Goal: Find specific page/section: Find specific page/section

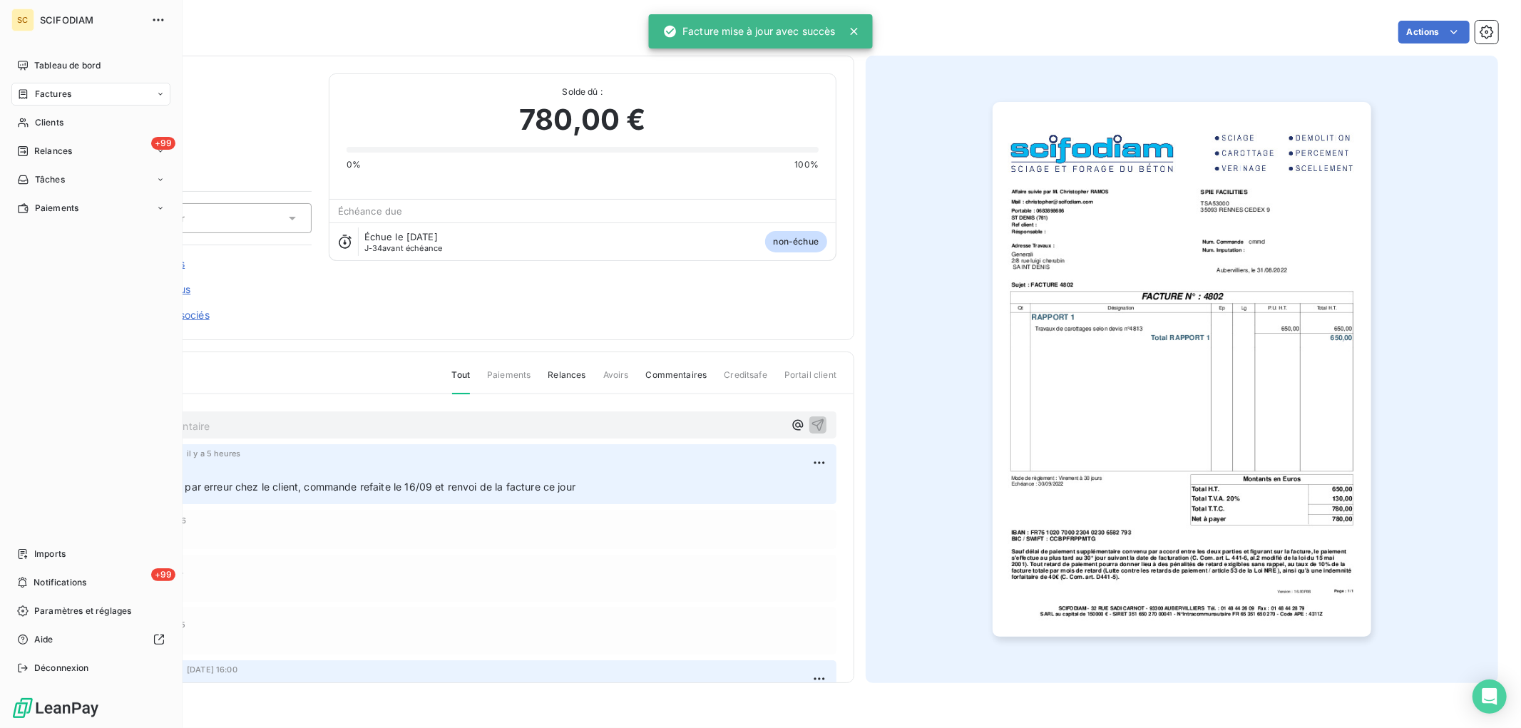
click at [46, 88] on span "Factures" at bounding box center [53, 94] width 36 height 13
click at [32, 96] on div "Factures" at bounding box center [44, 94] width 54 height 13
click at [31, 133] on div "Clients" at bounding box center [90, 122] width 159 height 23
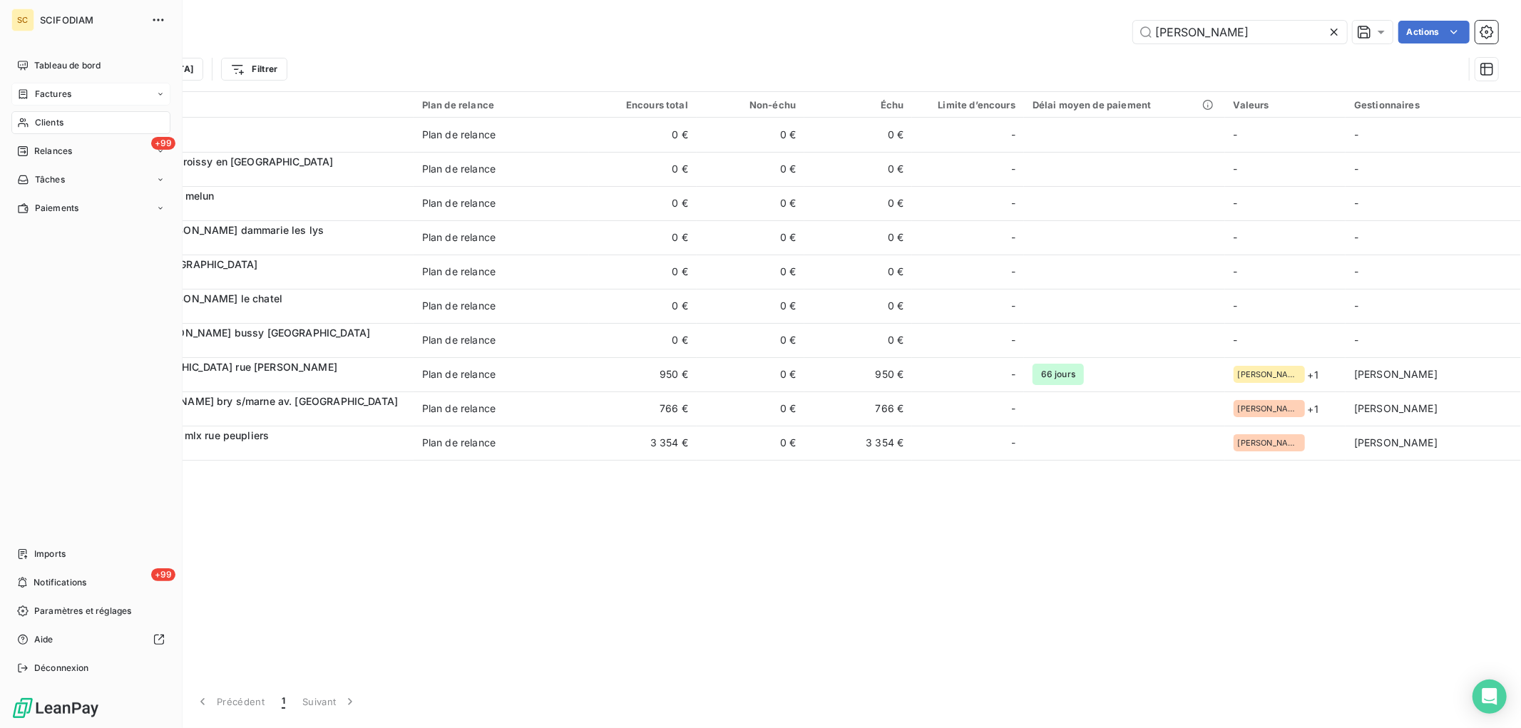
click at [46, 93] on span "Factures" at bounding box center [53, 94] width 36 height 13
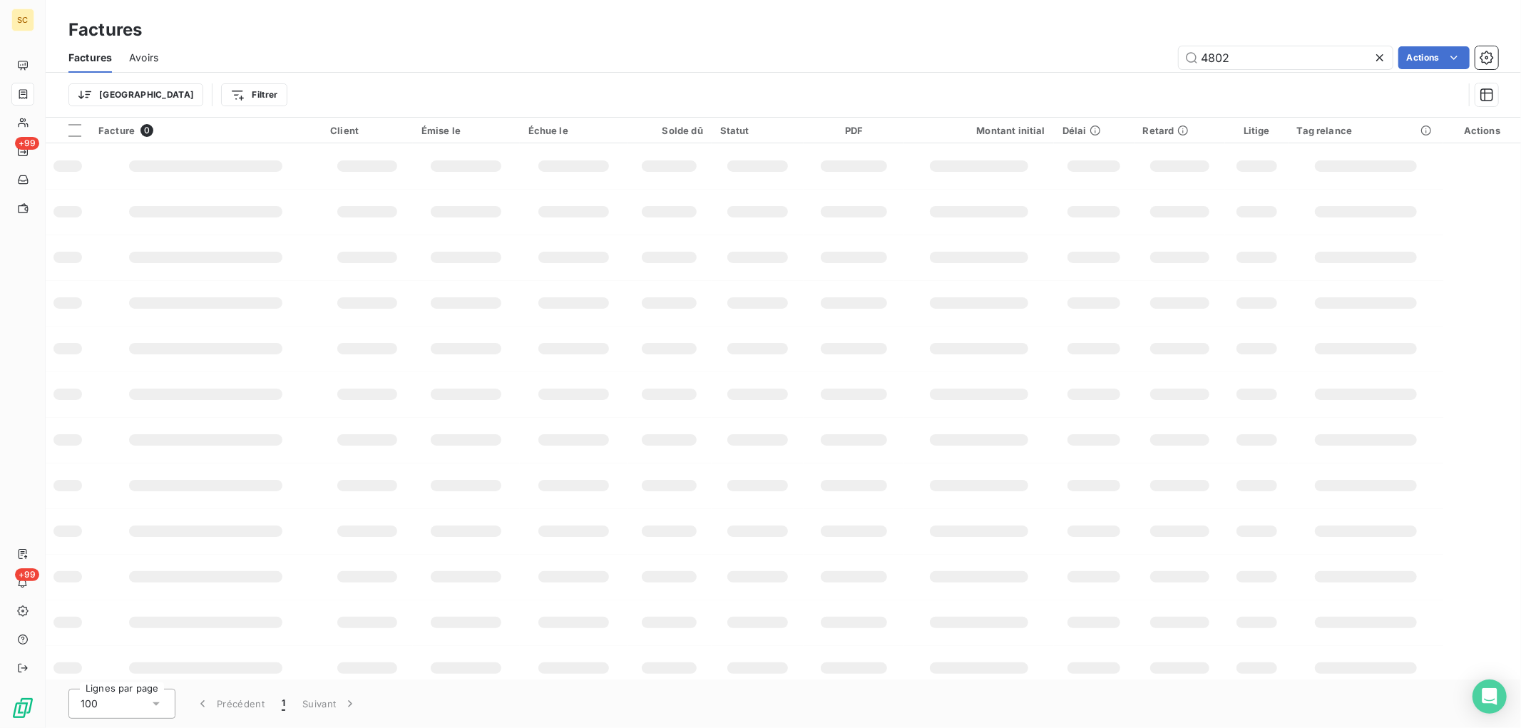
drag, startPoint x: 1216, startPoint y: 59, endPoint x: 966, endPoint y: 39, distance: 250.4
click at [966, 39] on div "Factures Factures Avoirs 4802 Actions Trier Filtrer" at bounding box center [783, 59] width 1475 height 118
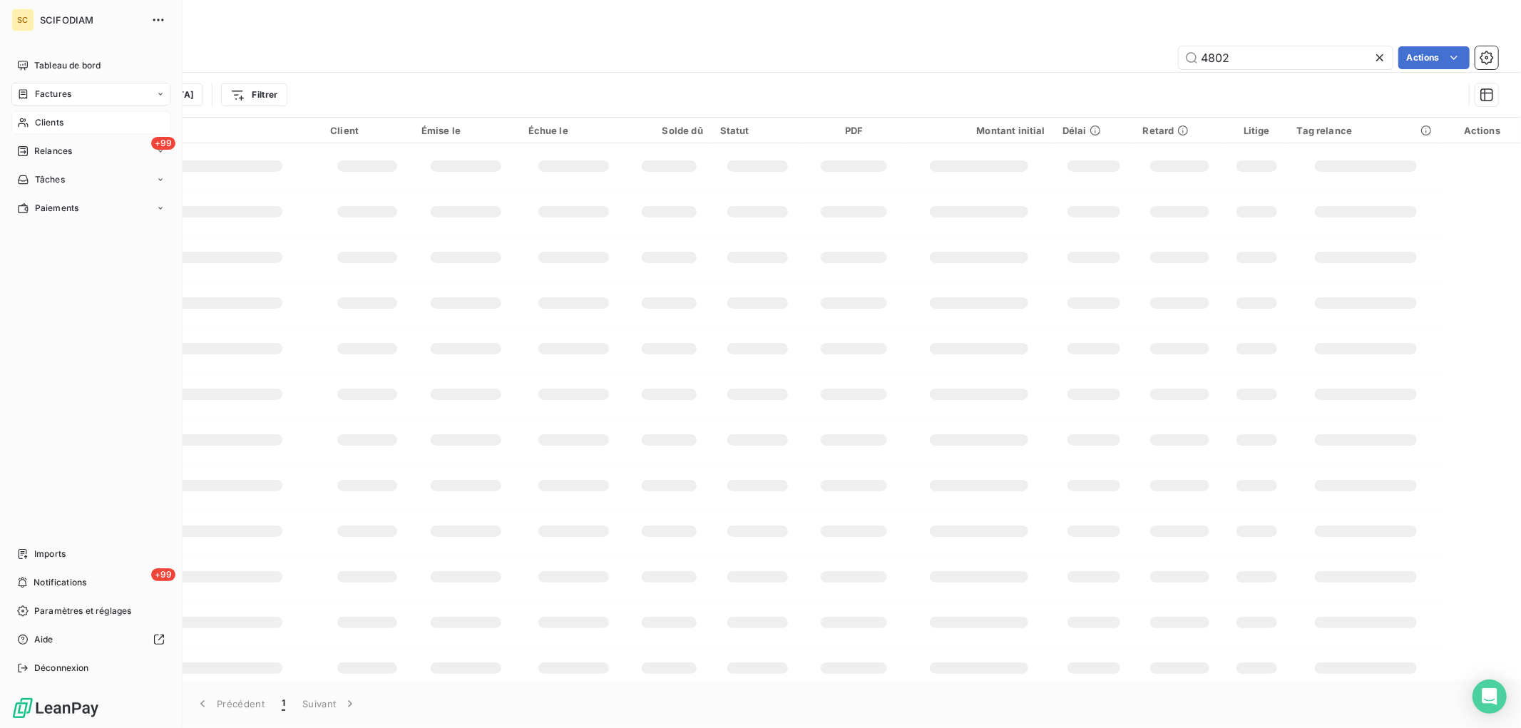
click at [24, 120] on icon at bounding box center [23, 122] width 12 height 11
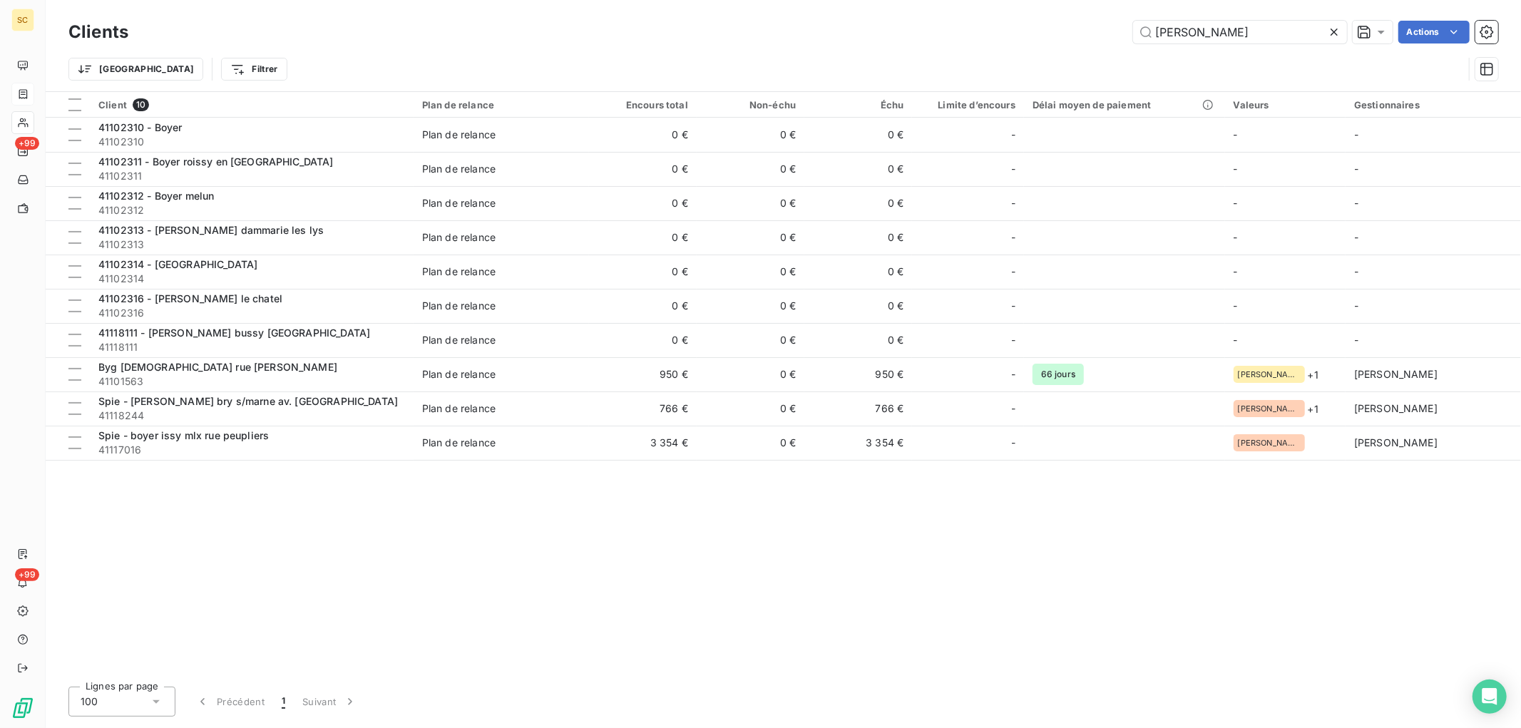
drag, startPoint x: 1200, startPoint y: 31, endPoint x: 958, endPoint y: 36, distance: 241.8
click at [960, 32] on div "boyer Actions" at bounding box center [821, 32] width 1353 height 23
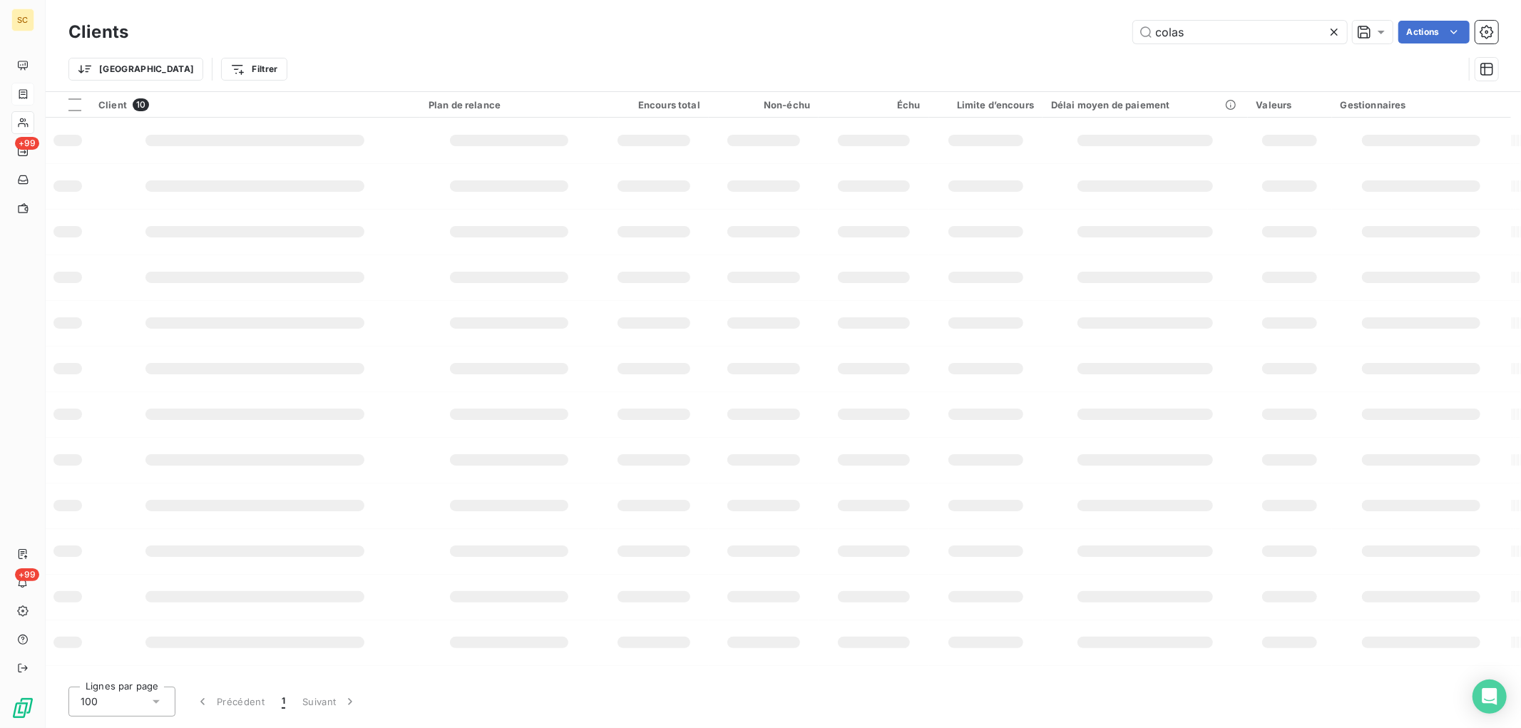
type input "colas"
